Goal: Transaction & Acquisition: Purchase product/service

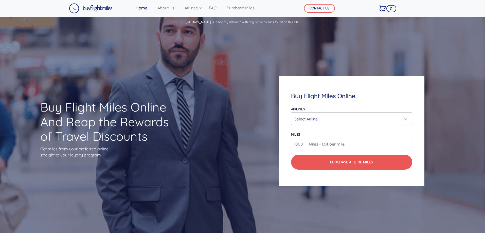
click at [333, 117] on div "Select Airline" at bounding box center [349, 119] width 111 height 10
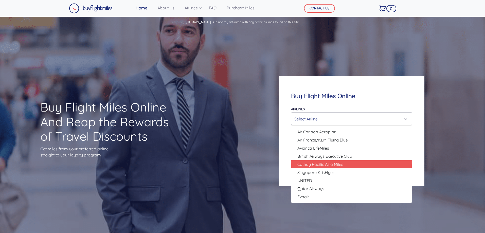
click at [338, 166] on span "Cathay Pacific Asia Miles" at bounding box center [320, 164] width 46 height 6
select select "Cathay Pacific Asia Miles"
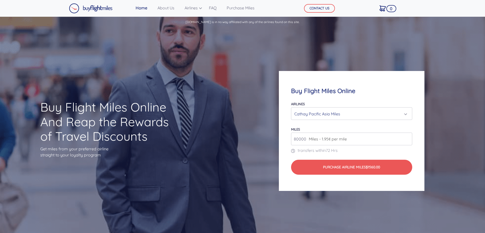
drag, startPoint x: 355, startPoint y: 137, endPoint x: 308, endPoint y: 138, distance: 47.4
click at [308, 138] on div "80000 Miles - 1.95¢ per mile" at bounding box center [351, 138] width 121 height 13
click at [306, 138] on input "80000" at bounding box center [351, 138] width 121 height 13
type input "100000"
click at [417, 144] on div "Buy Flight Miles Online Airlines Air Canada Aeroplan Air France/KLM Flying Blue…" at bounding box center [351, 131] width 145 height 120
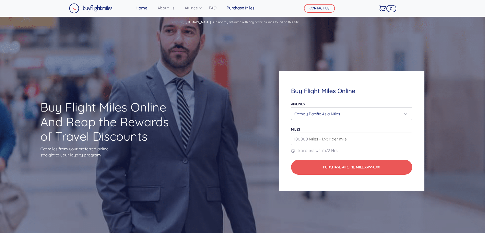
click at [251, 6] on link "Purchase Miles" at bounding box center [240, 8] width 32 height 10
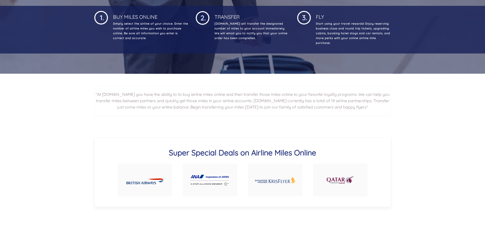
scroll to position [204, 0]
